Goal: Transaction & Acquisition: Obtain resource

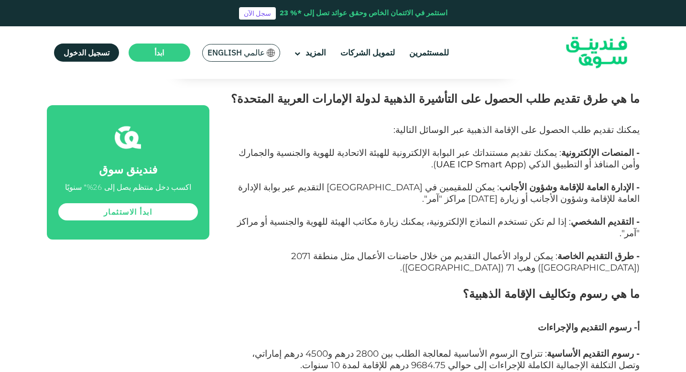
click at [603, 50] on img at bounding box center [597, 53] width 94 height 48
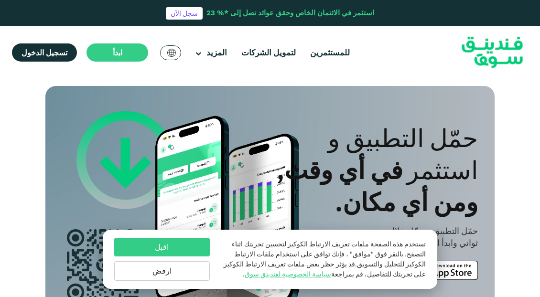
click at [176, 278] on button "ارفض" at bounding box center [162, 272] width 96 height 20
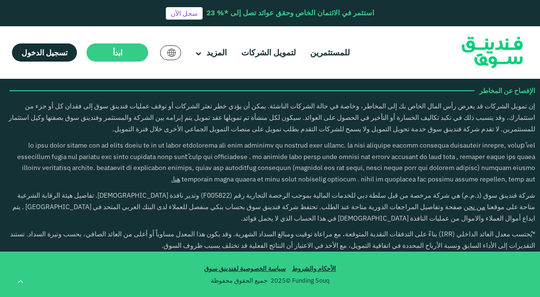
scroll to position [1456, 0]
type tc-range-slider "4"
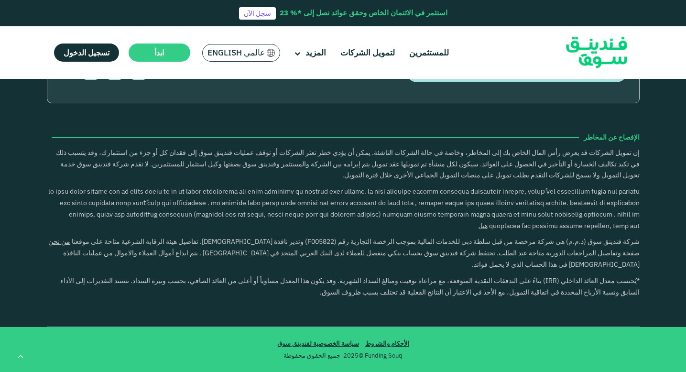
scroll to position [2005, 0]
drag, startPoint x: 308, startPoint y: 283, endPoint x: 183, endPoint y: 290, distance: 125.0
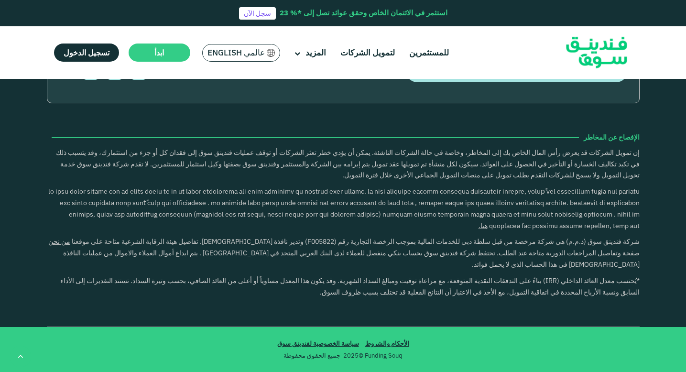
scroll to position [2018, 0]
drag, startPoint x: 577, startPoint y: 161, endPoint x: 309, endPoint y: 177, distance: 268.8
drag, startPoint x: 309, startPoint y: 177, endPoint x: 451, endPoint y: 182, distance: 142.1
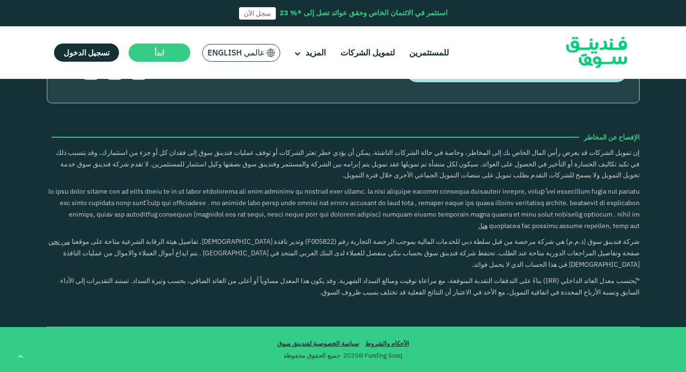
drag, startPoint x: 560, startPoint y: 165, endPoint x: 174, endPoint y: 262, distance: 397.4
drag, startPoint x: 352, startPoint y: 174, endPoint x: 99, endPoint y: 225, distance: 257.6
drag, startPoint x: 338, startPoint y: 149, endPoint x: 106, endPoint y: 183, distance: 235.0
